Goal: Information Seeking & Learning: Learn about a topic

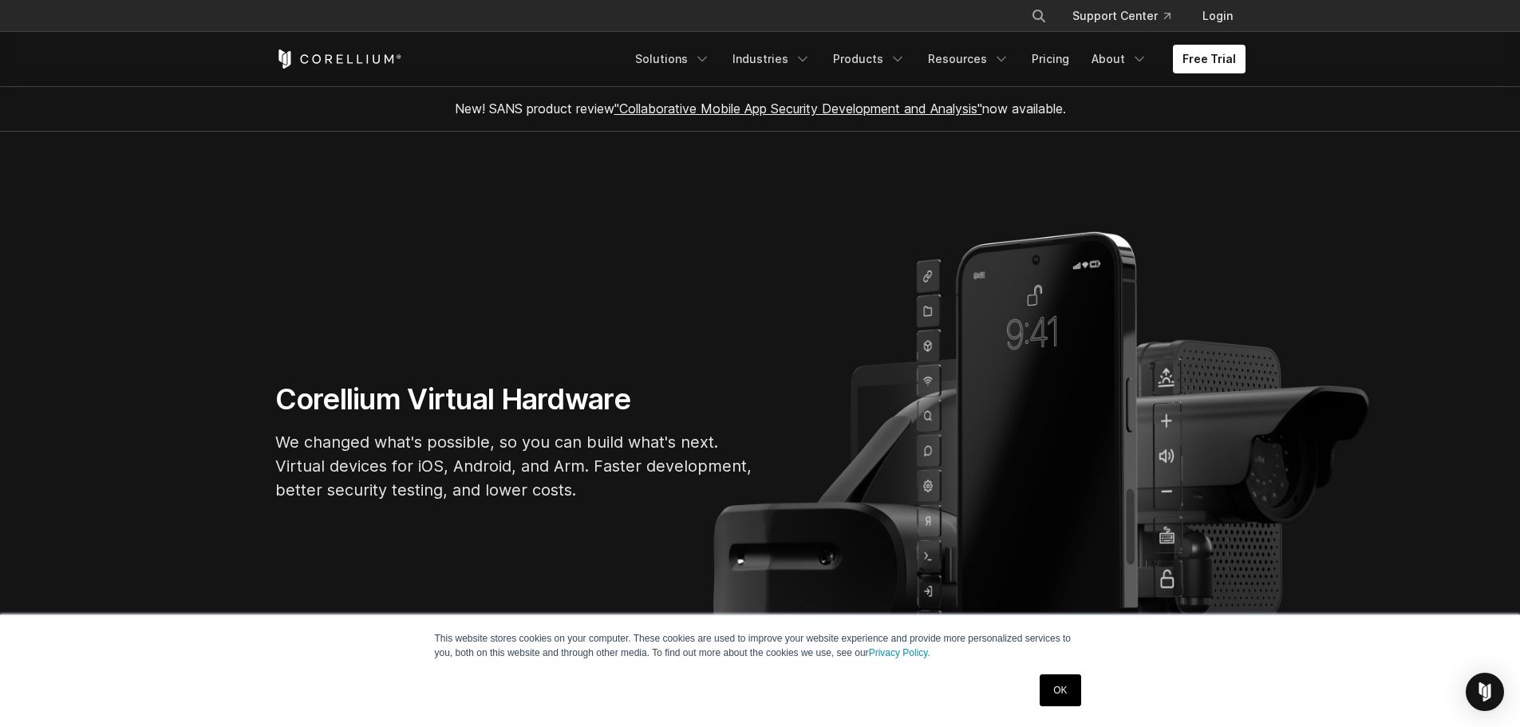
click at [1061, 686] on link "OK" at bounding box center [1060, 690] width 41 height 32
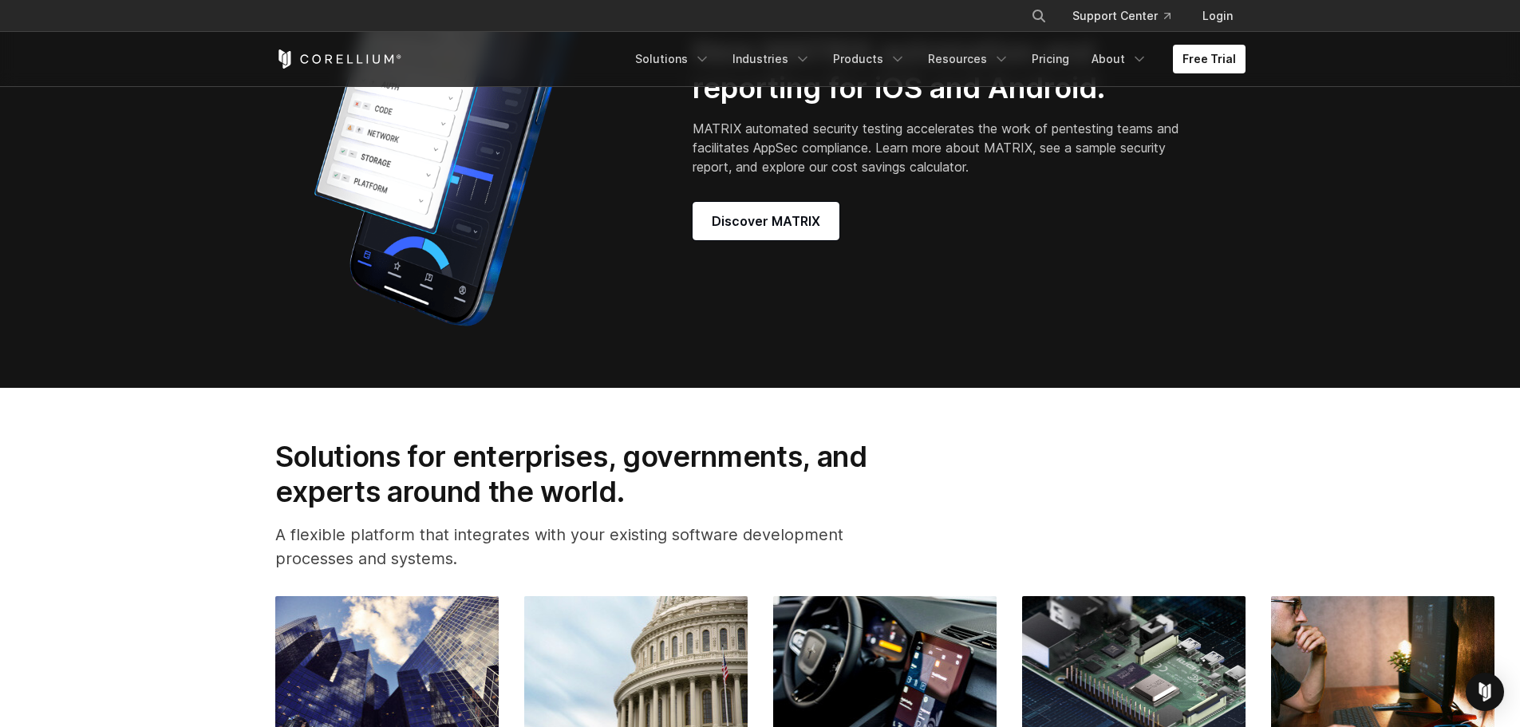
scroll to position [1756, 0]
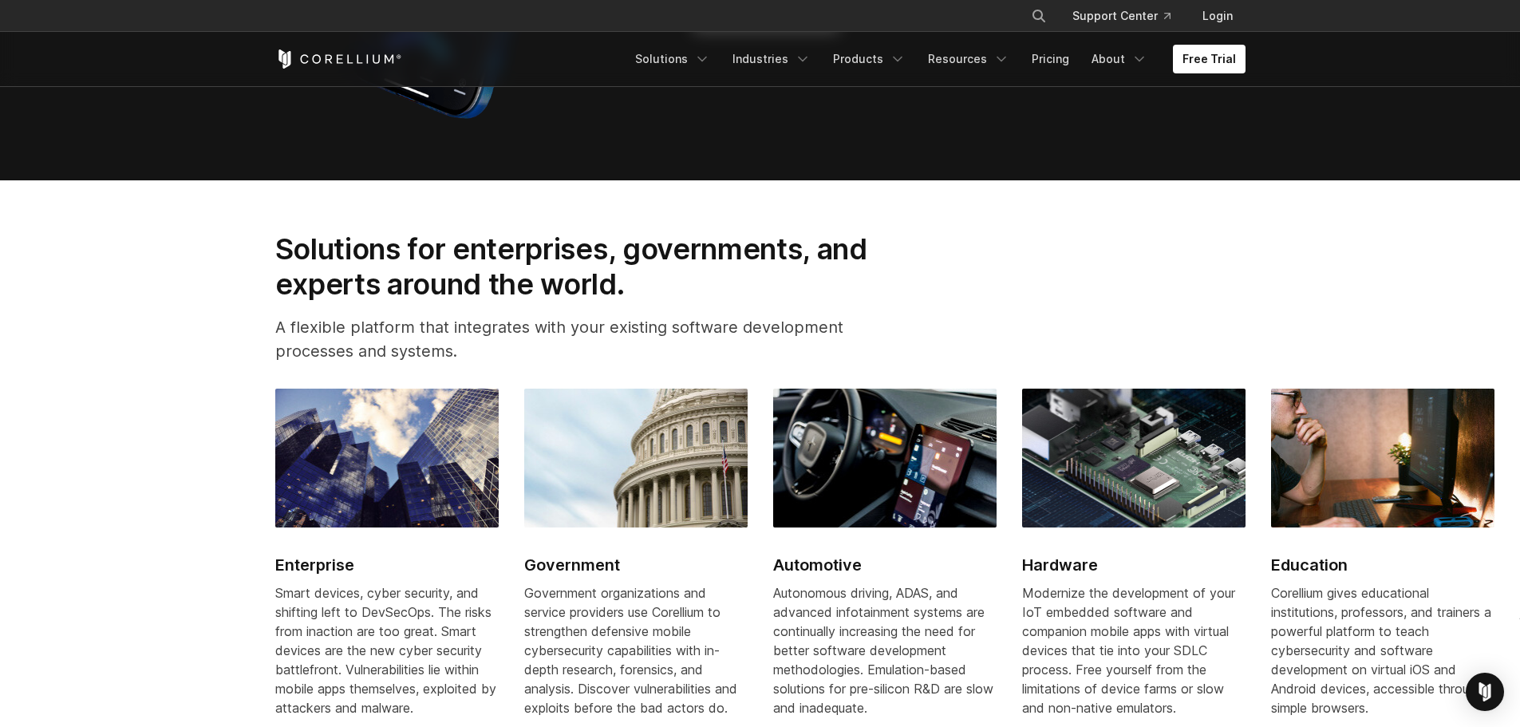
click at [831, 472] on img at bounding box center [884, 458] width 223 height 139
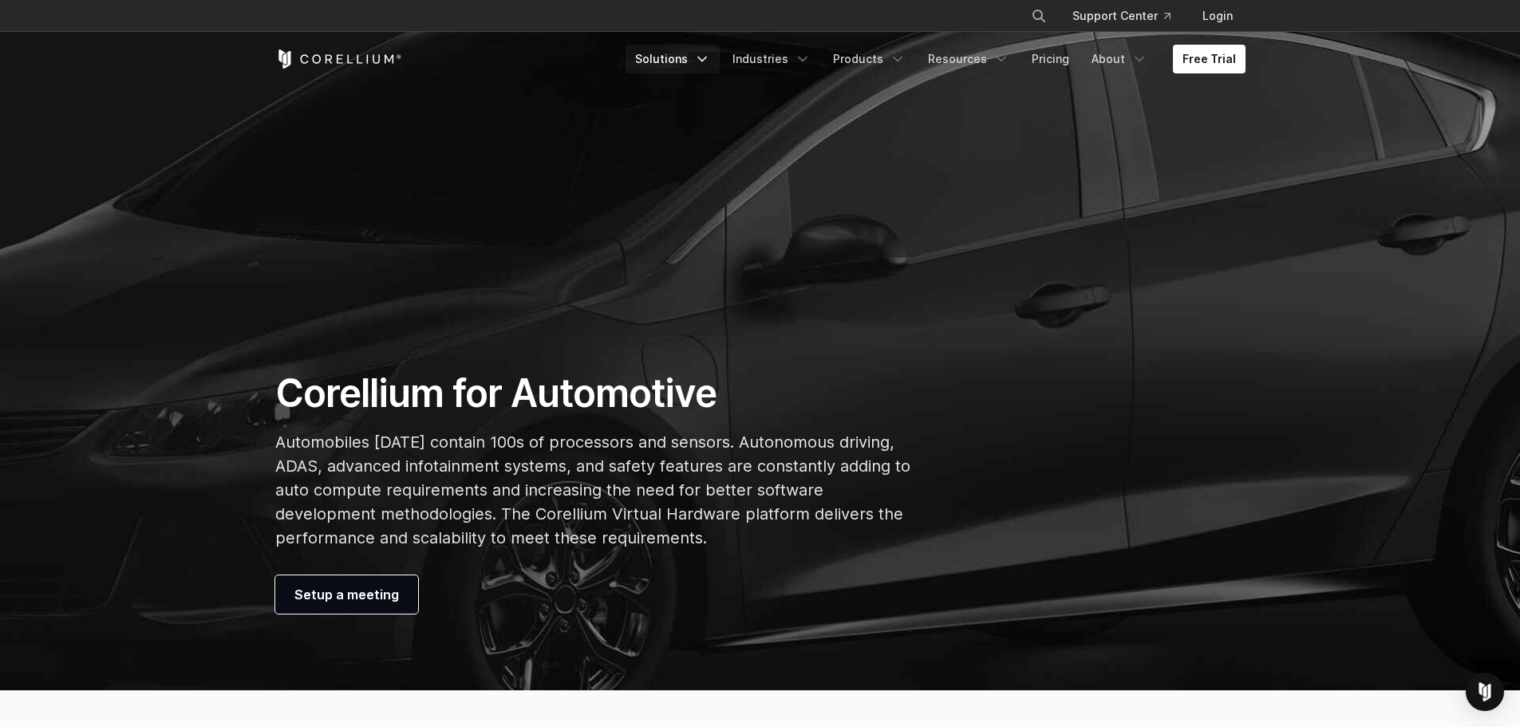
click at [690, 66] on link "Solutions" at bounding box center [673, 59] width 94 height 29
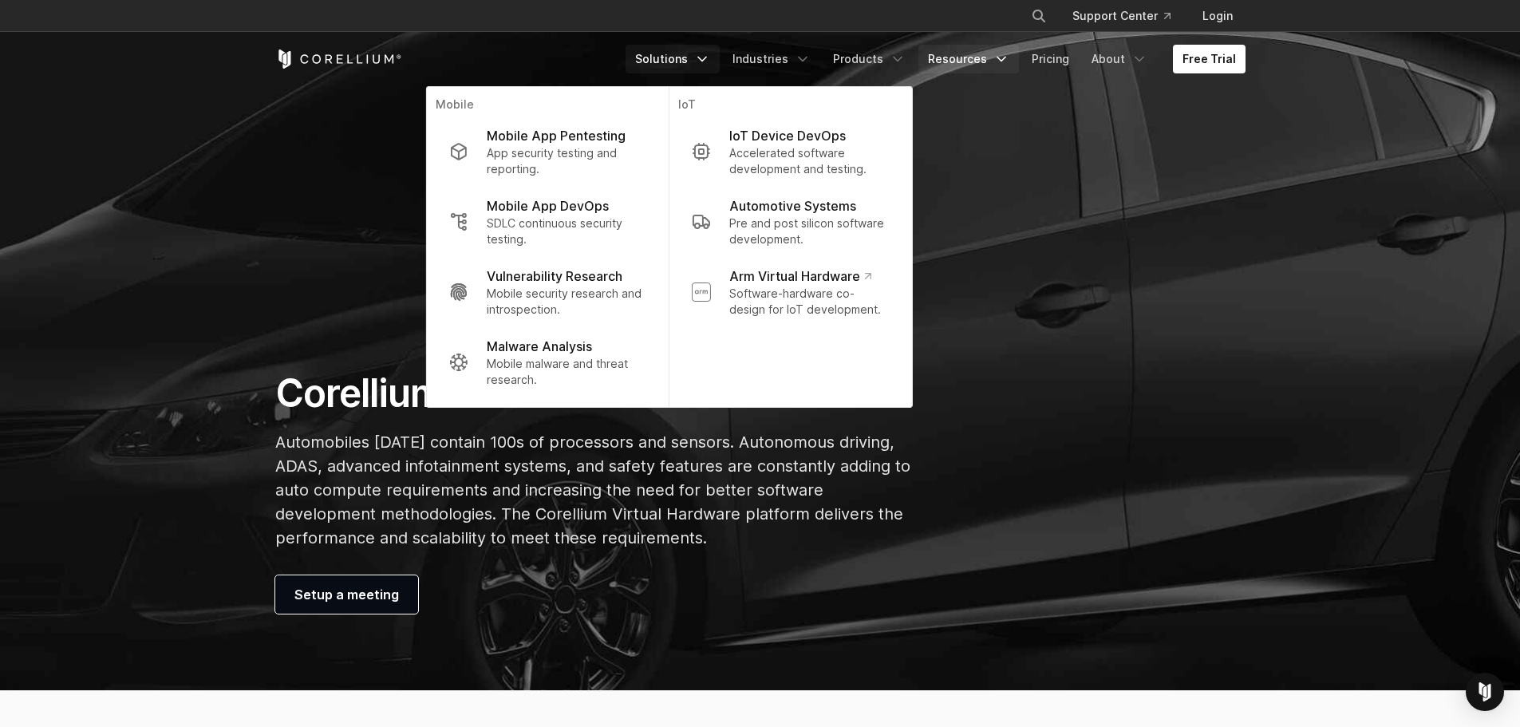
click at [993, 61] on link "Resources" at bounding box center [969, 59] width 101 height 29
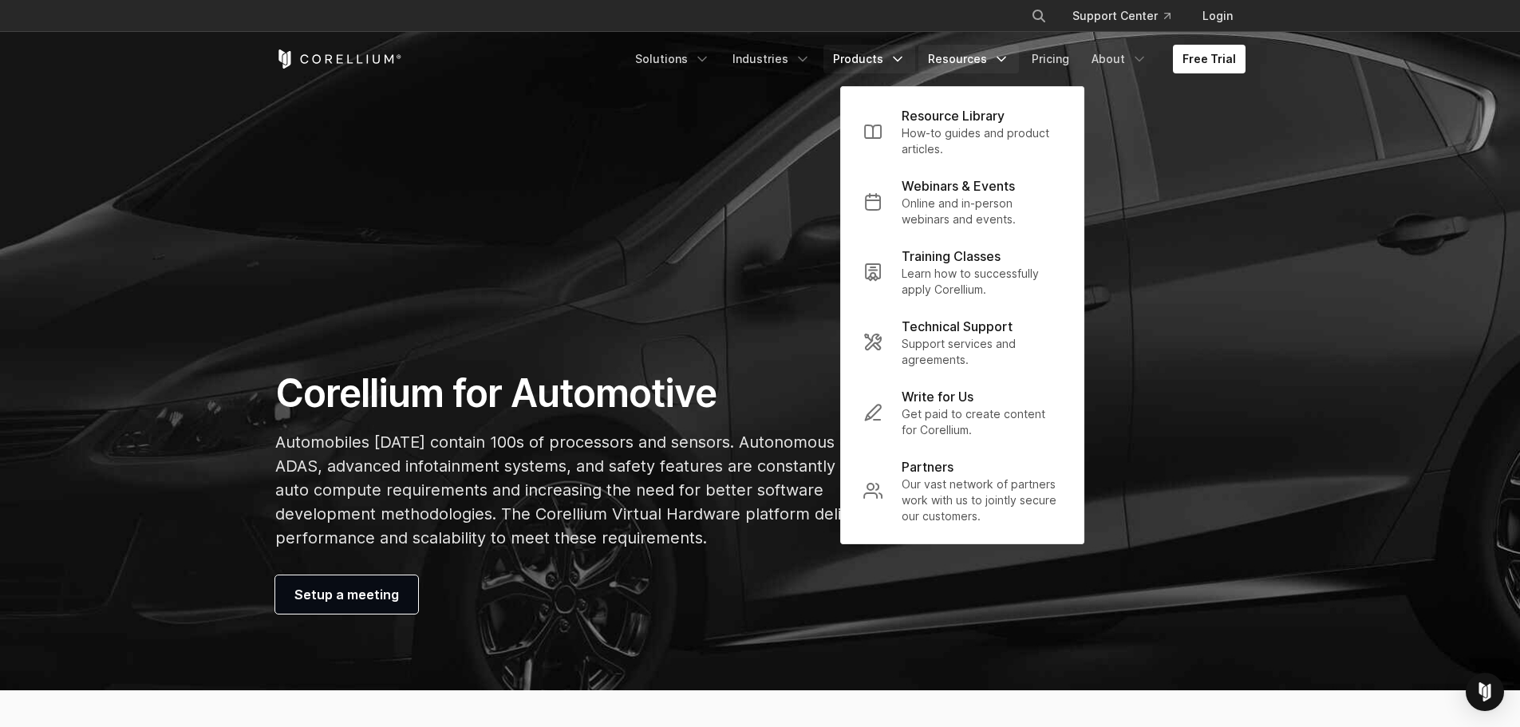
click at [900, 61] on icon "Navigation Menu" at bounding box center [898, 59] width 16 height 16
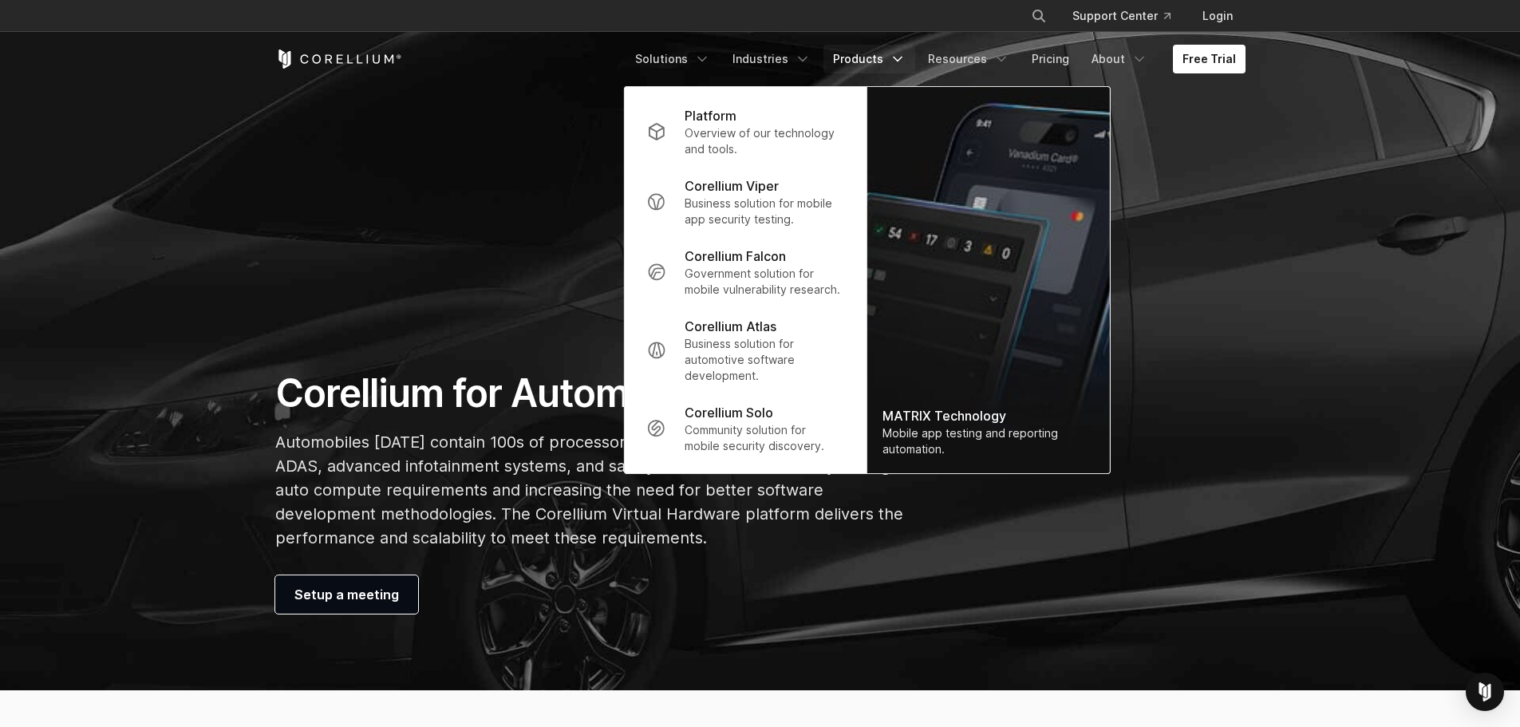
click at [918, 575] on div "Corellium for Automotive Automobiles today contain 100s of processors and senso…" at bounding box center [593, 491] width 668 height 244
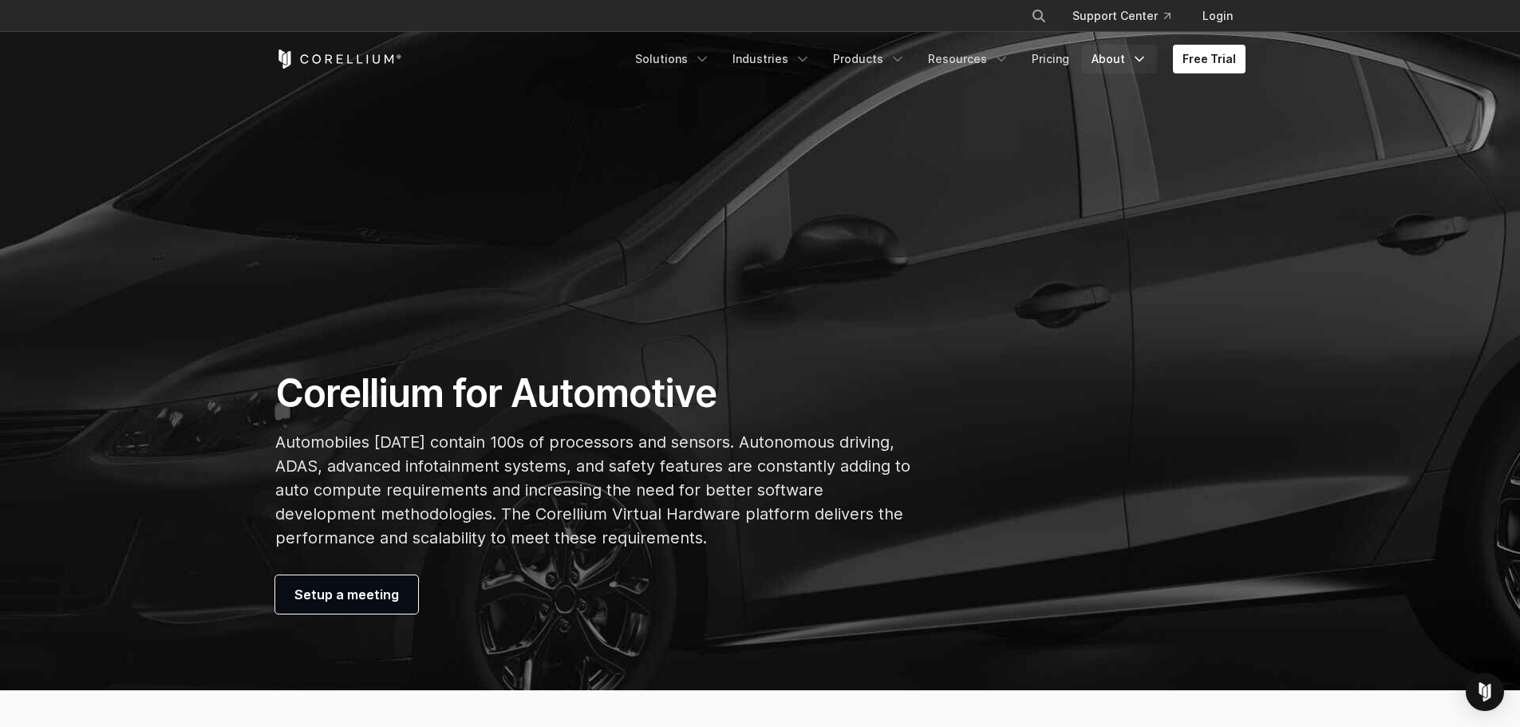
click at [1146, 64] on icon "Navigation Menu" at bounding box center [1140, 59] width 16 height 16
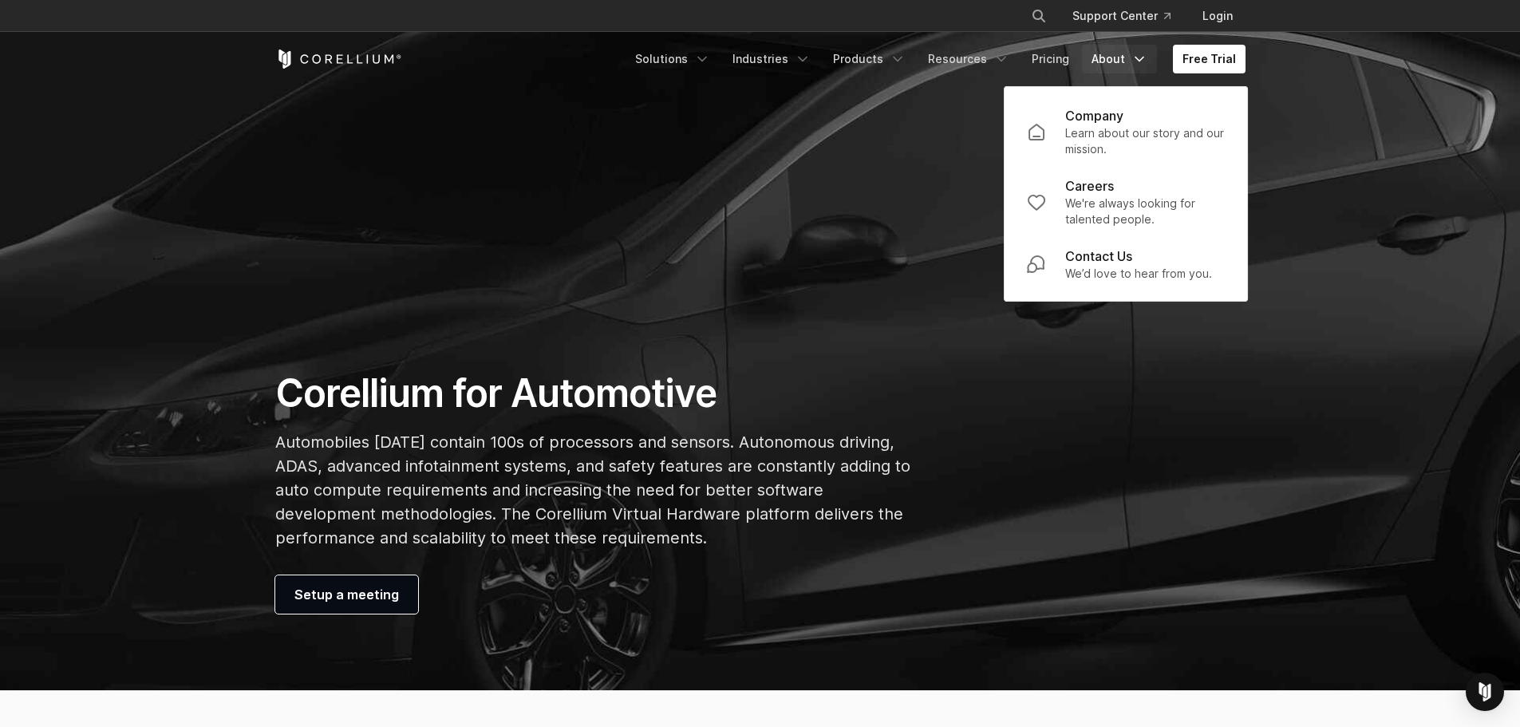
click at [1144, 76] on div "Free Trial Solutions IoT" at bounding box center [760, 59] width 970 height 54
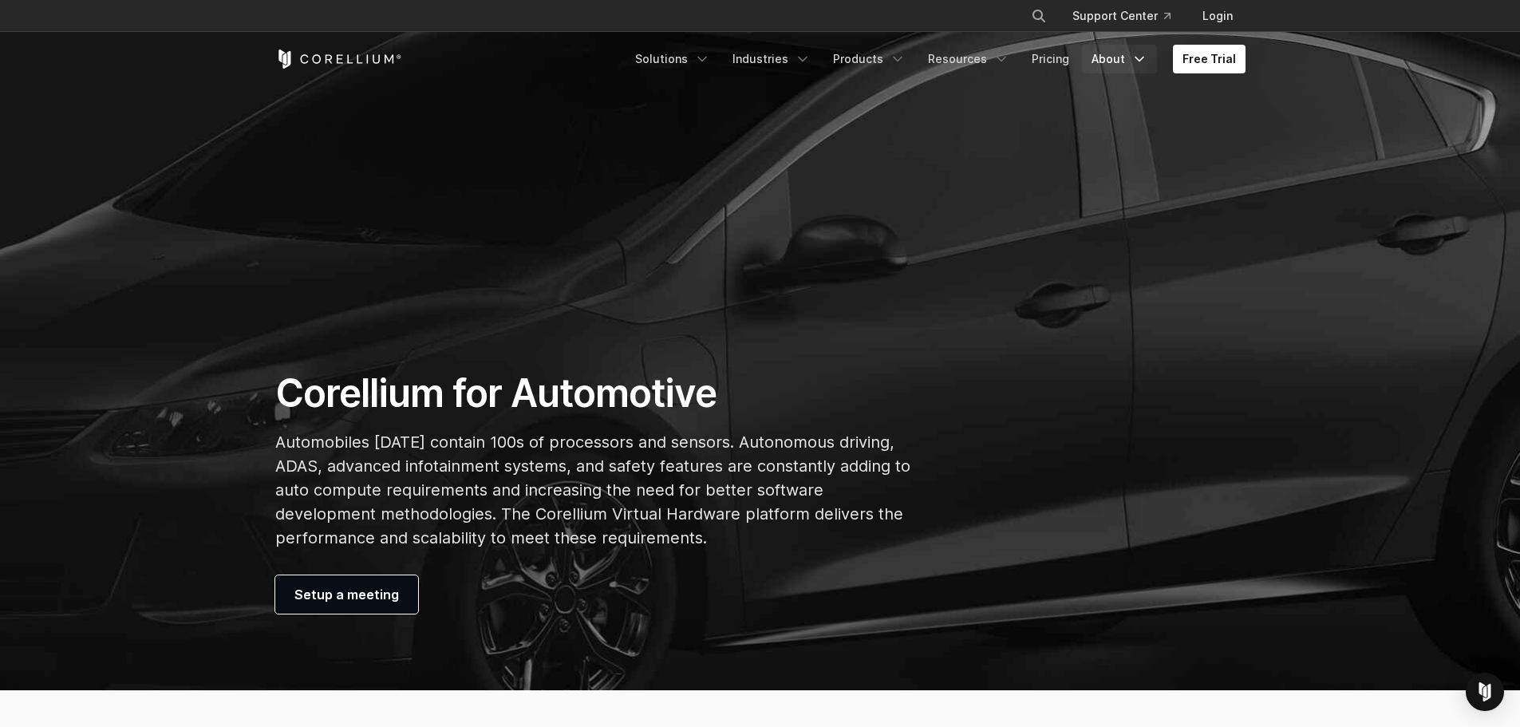
click at [1147, 61] on icon "Navigation Menu" at bounding box center [1140, 59] width 16 height 16
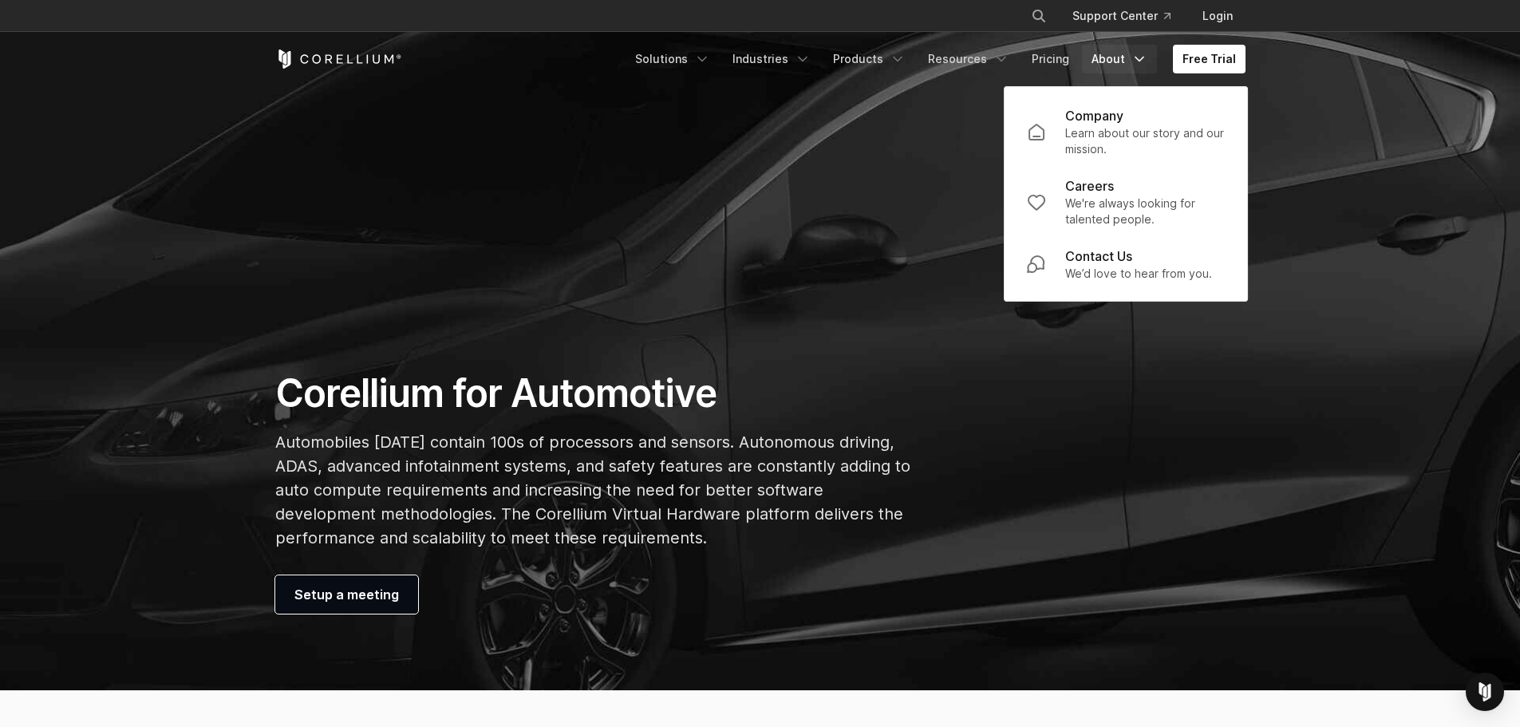
click at [1059, 183] on link "Careers We're always looking for talented people." at bounding box center [1125, 202] width 223 height 70
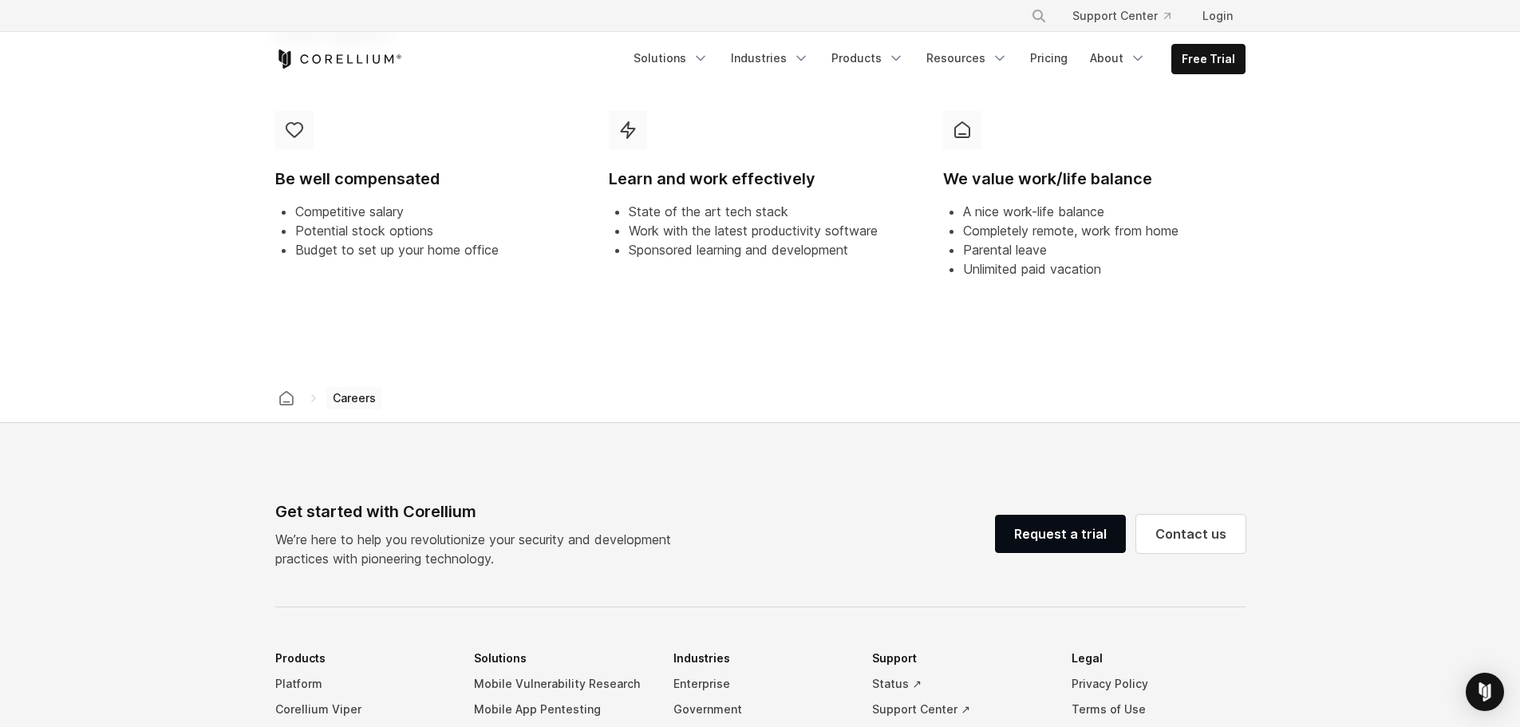
scroll to position [1117, 0]
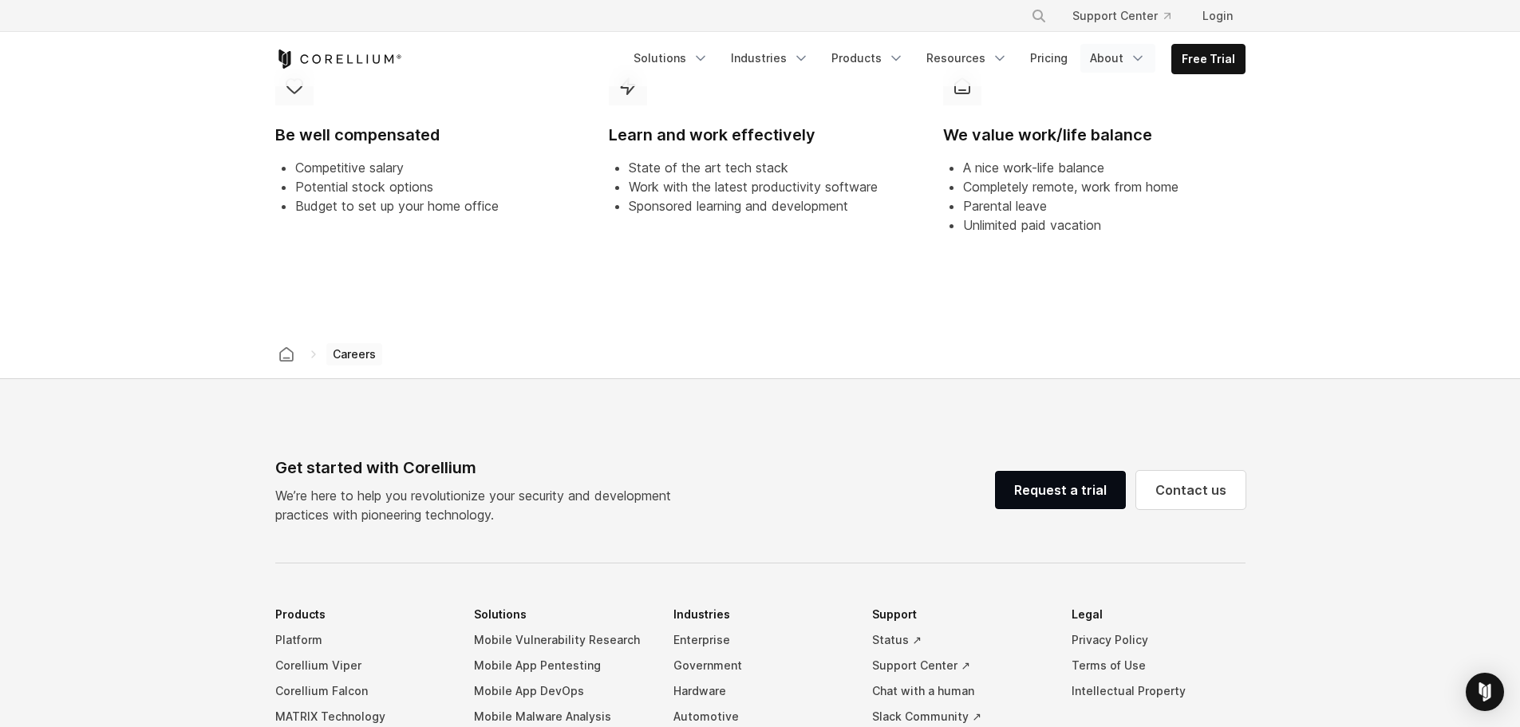
click at [1120, 57] on link "About" at bounding box center [1118, 58] width 75 height 29
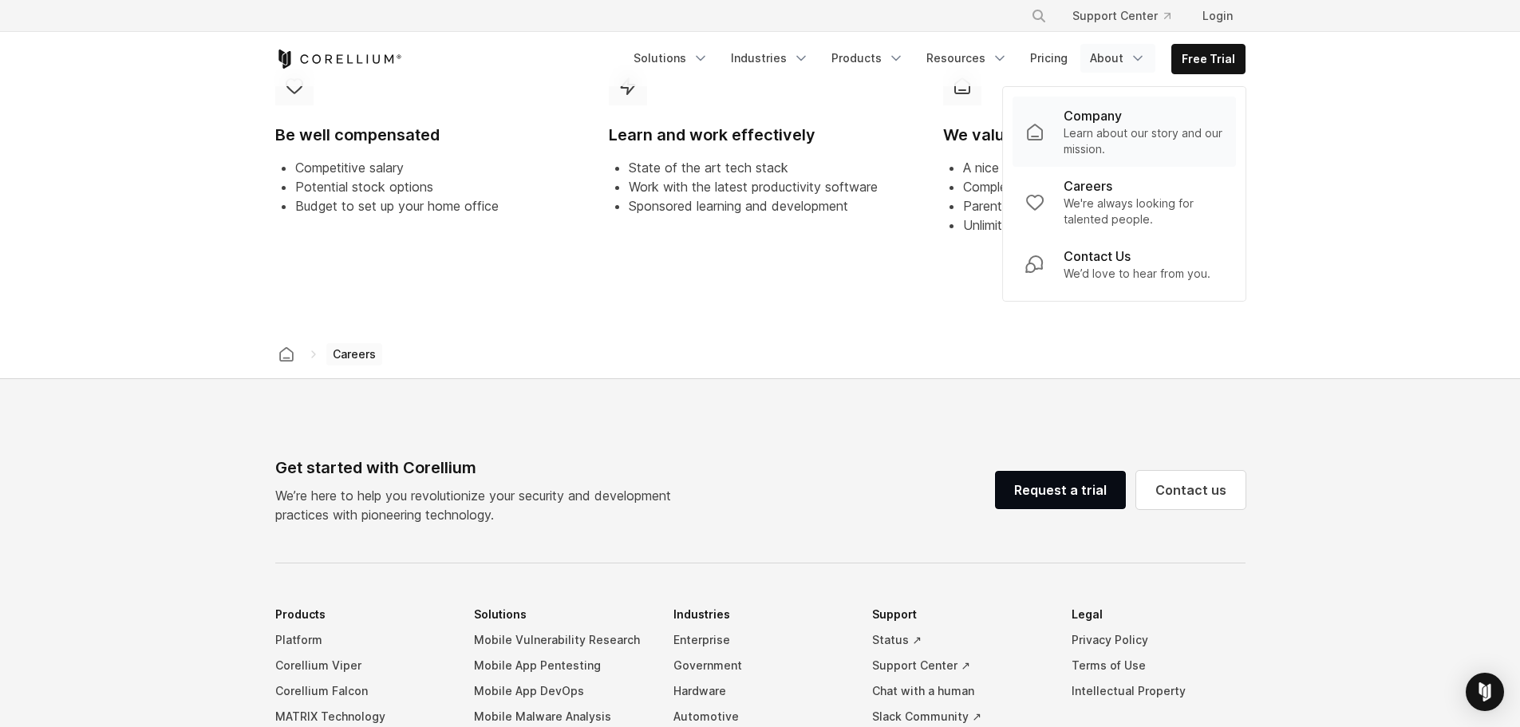
click at [1070, 125] on p "Learn about our story and our mission." at bounding box center [1144, 141] width 160 height 32
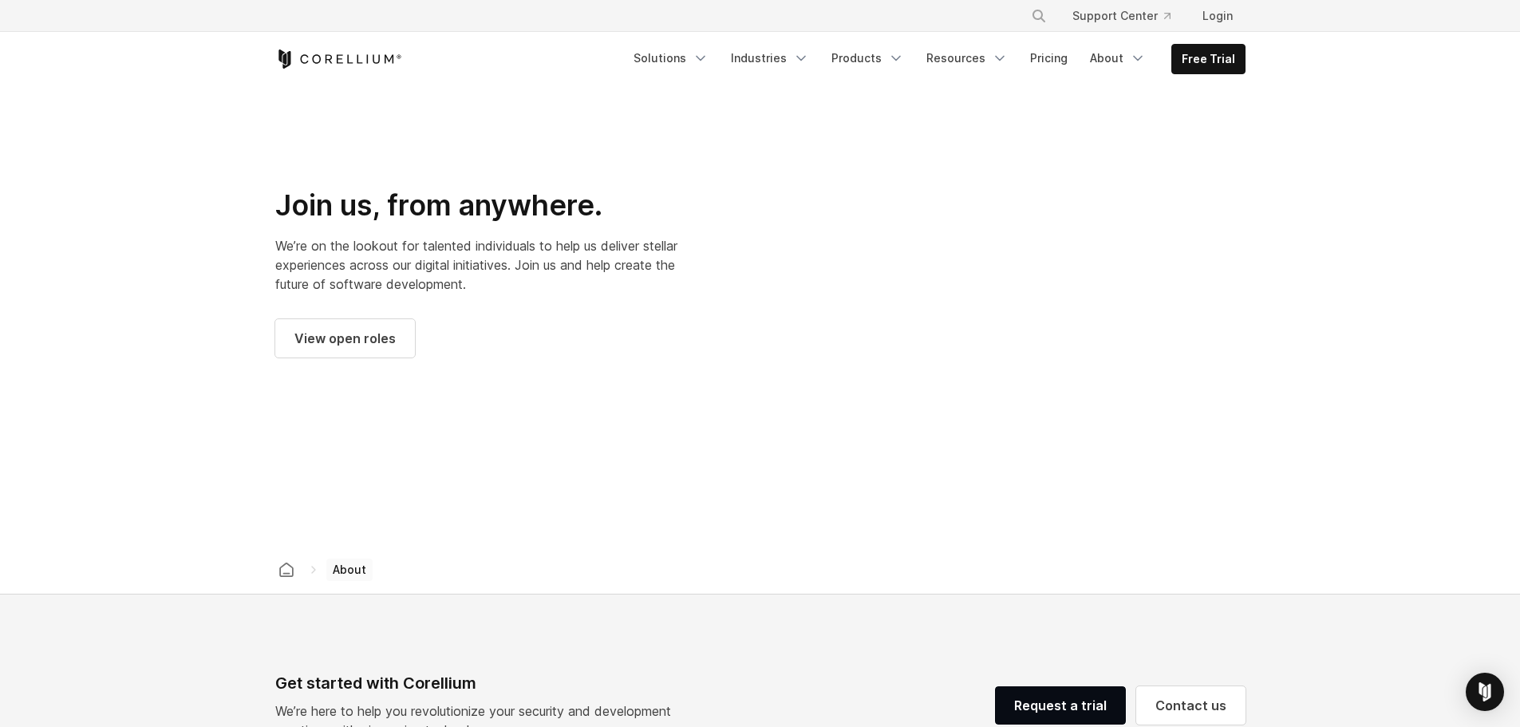
scroll to position [2075, 0]
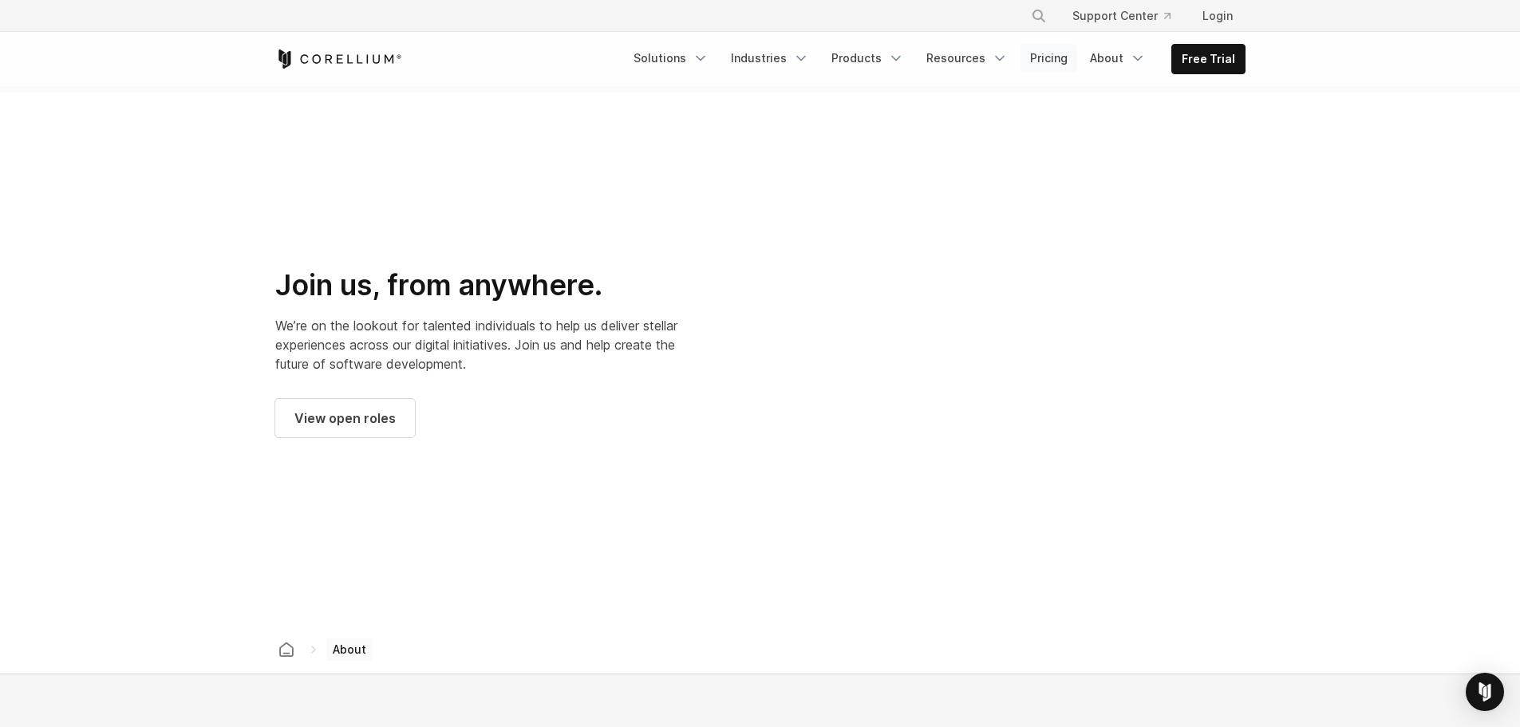
click at [1056, 68] on link "Pricing" at bounding box center [1049, 58] width 57 height 29
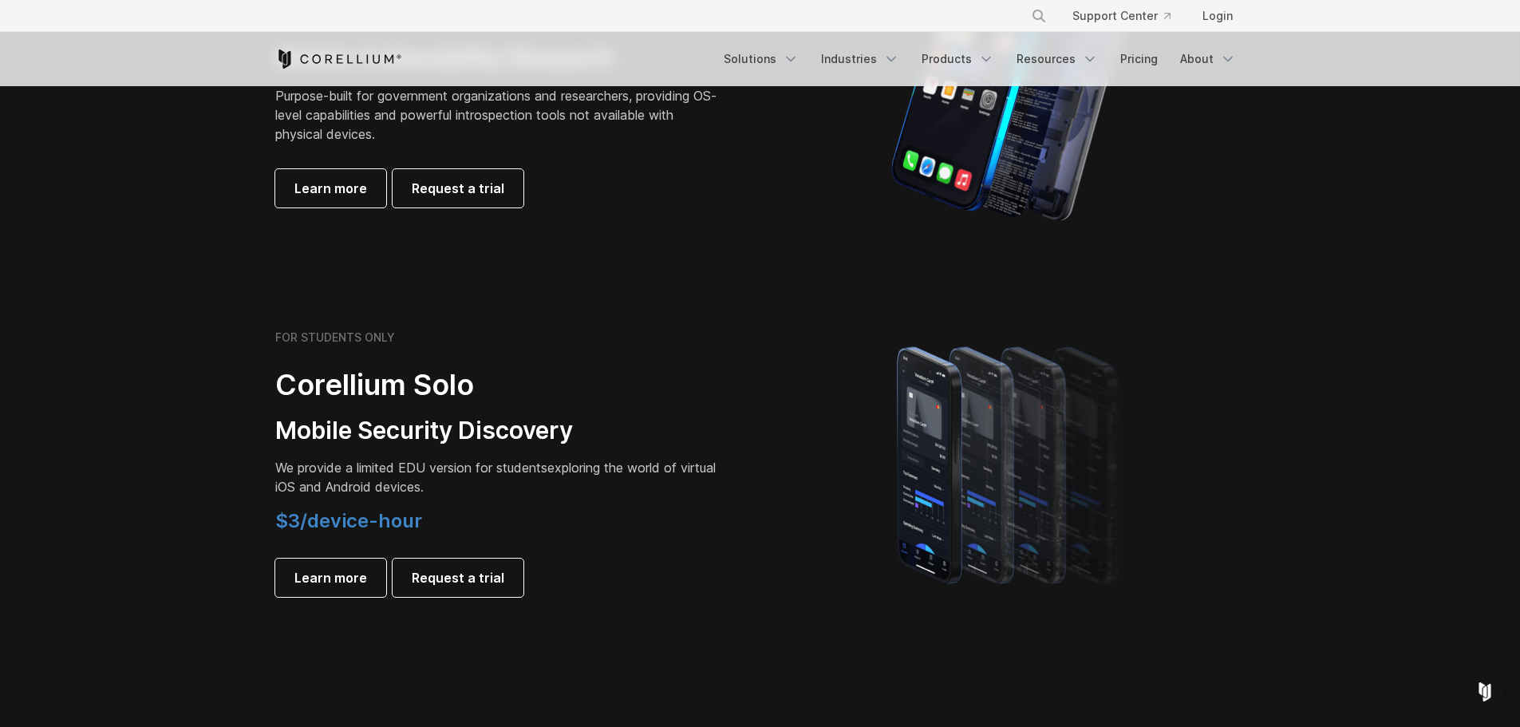
scroll to position [1037, 0]
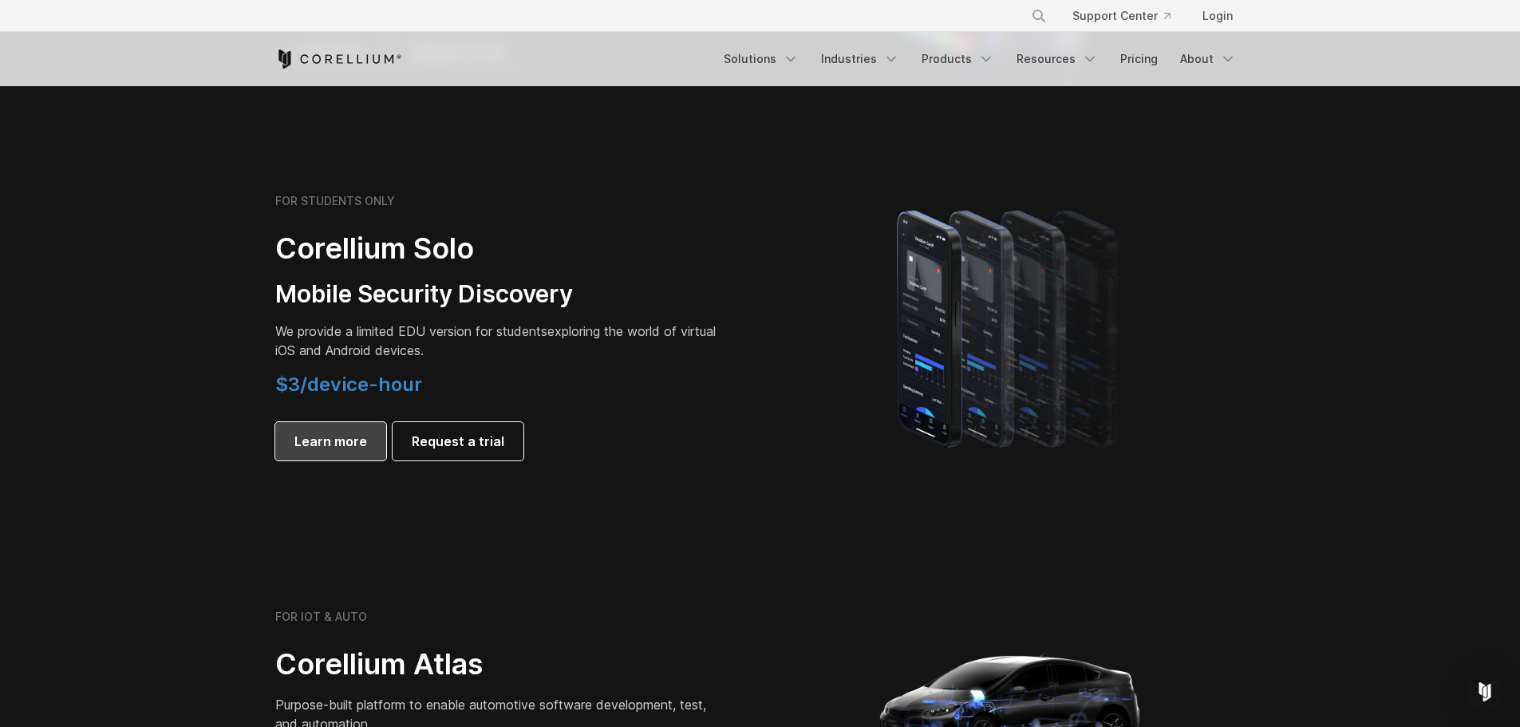
click at [281, 448] on link "Learn more" at bounding box center [330, 441] width 111 height 38
